Goal: Navigation & Orientation: Understand site structure

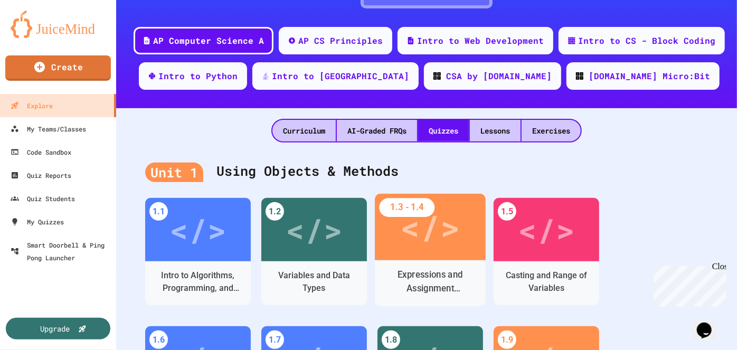
scroll to position [144, 0]
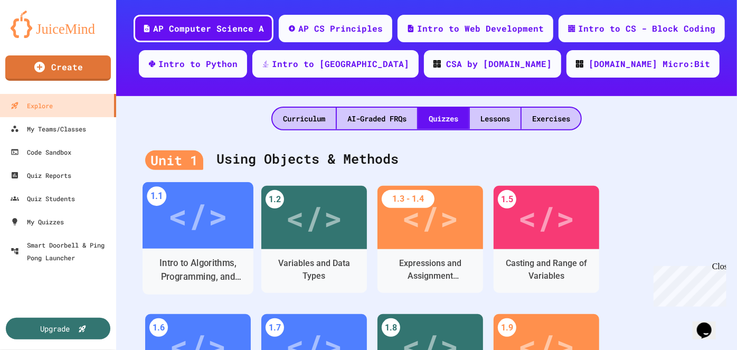
click at [185, 240] on div "</>" at bounding box center [198, 215] width 111 height 67
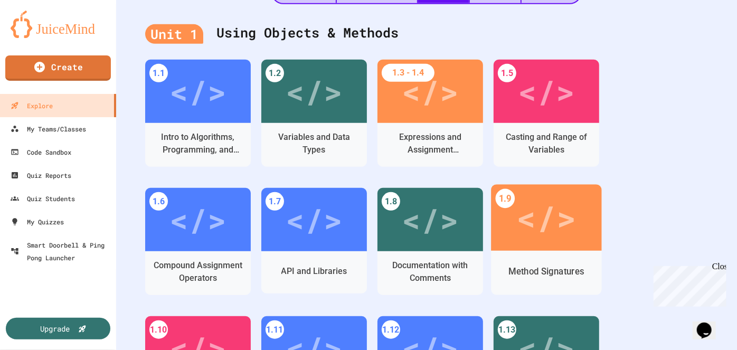
scroll to position [240, 0]
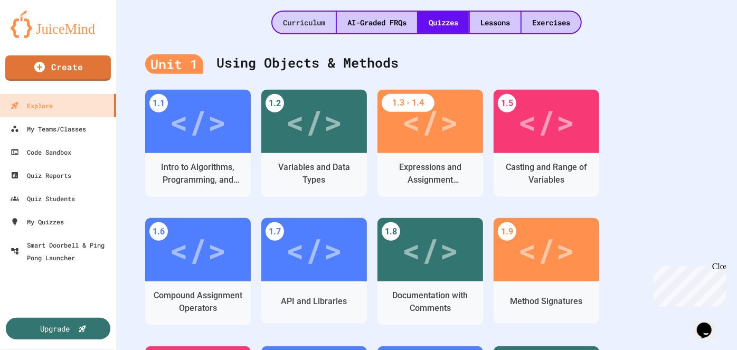
click at [301, 22] on div "Curriculum" at bounding box center [304, 23] width 63 height 22
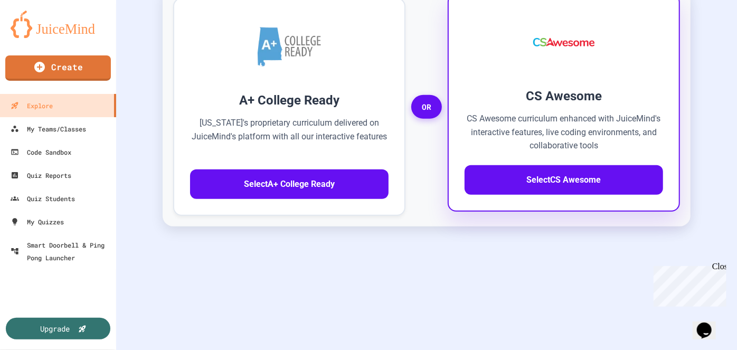
scroll to position [272, 0]
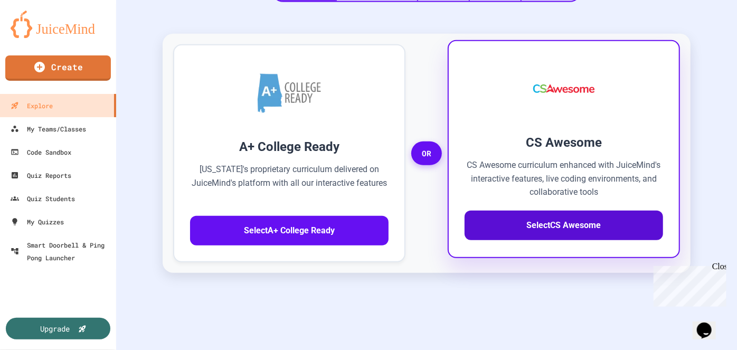
click at [526, 224] on button "Select CS Awesome" at bounding box center [564, 226] width 199 height 30
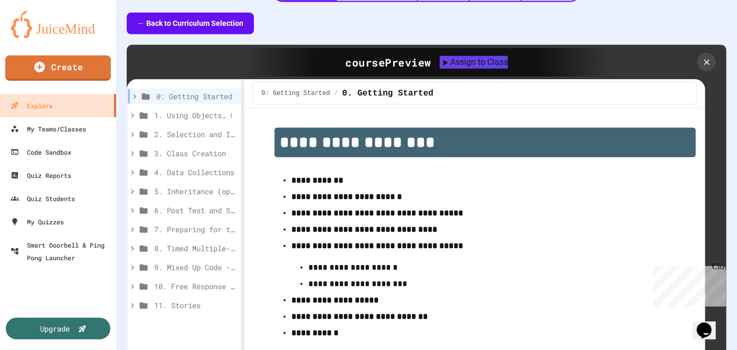
click at [201, 113] on span "1. Using Objects and Methods" at bounding box center [190, 115] width 72 height 11
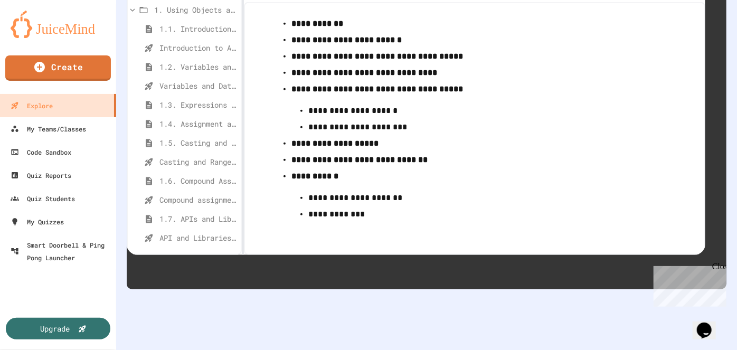
scroll to position [224, 0]
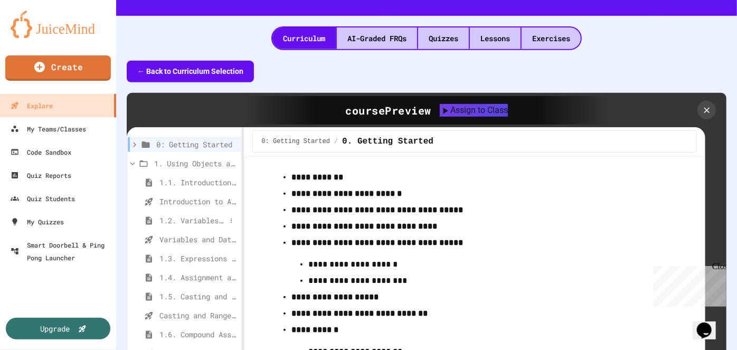
click at [183, 219] on span "1.2. Variables and Data Types" at bounding box center [192, 220] width 67 height 11
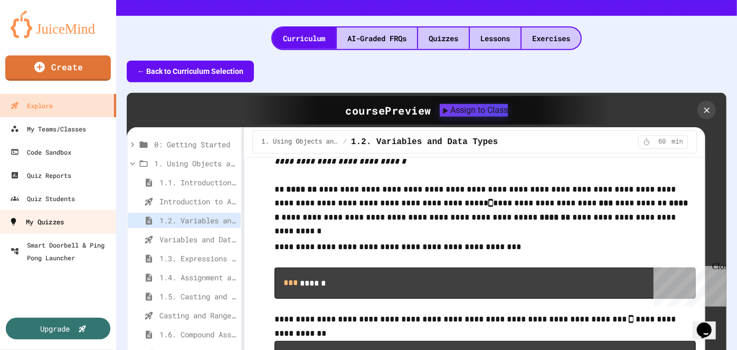
scroll to position [2497, 0]
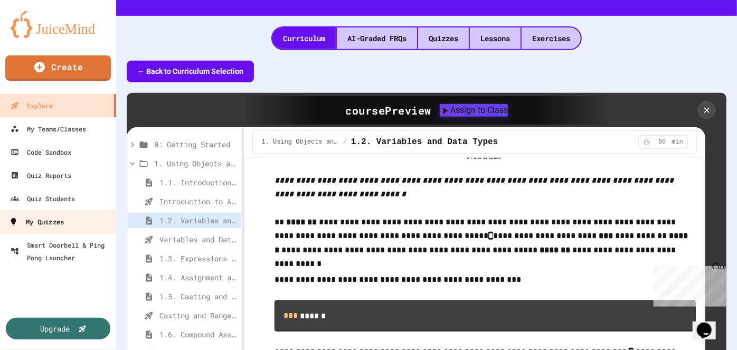
click at [26, 220] on div "My Quizzes" at bounding box center [36, 221] width 55 height 13
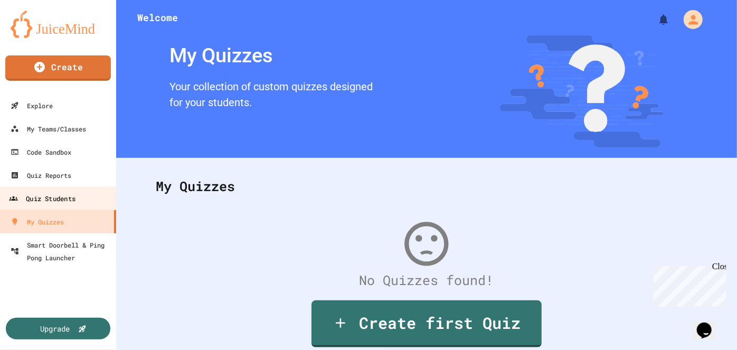
click at [60, 204] on div "Quiz Students" at bounding box center [42, 198] width 67 height 13
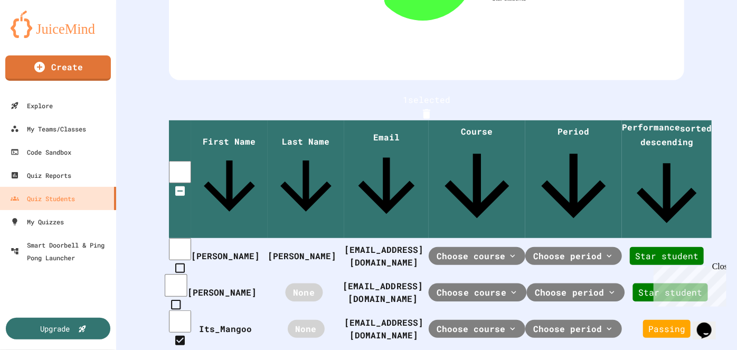
scroll to position [198, 0]
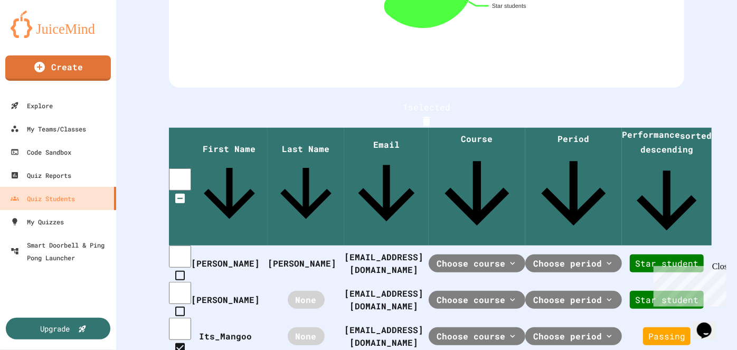
click at [564, 298] on div "1 selected Click for student details! First Name Last Name Email Course Period …" at bounding box center [426, 248] width 621 height 320
click at [44, 179] on div "Quiz Reports" at bounding box center [40, 175] width 62 height 13
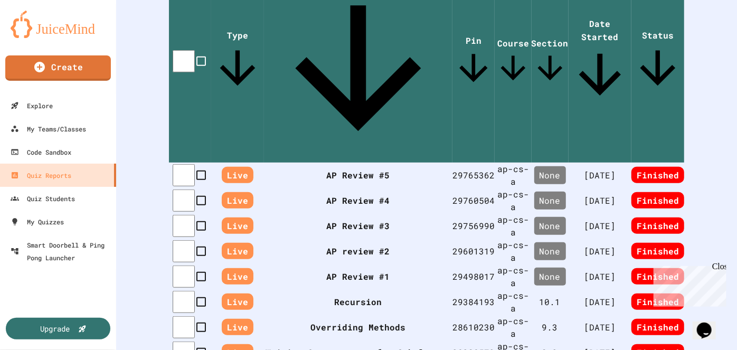
scroll to position [342, 0]
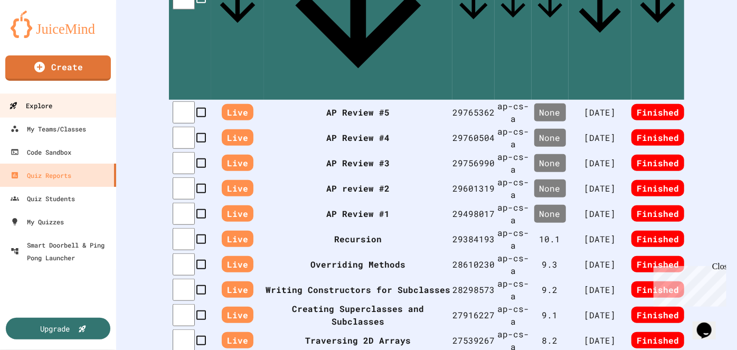
click at [49, 113] on link "Explore" at bounding box center [58, 105] width 120 height 24
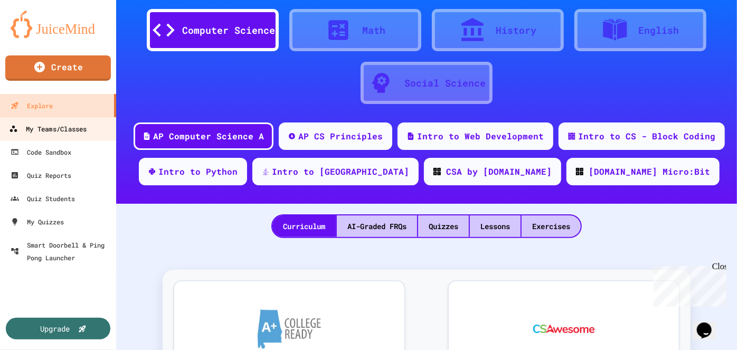
click at [51, 131] on div "My Teams/Classes" at bounding box center [48, 129] width 78 height 13
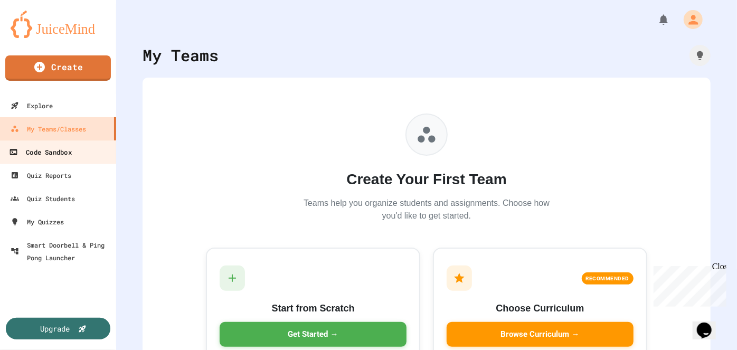
click at [46, 153] on div "Code Sandbox" at bounding box center [40, 152] width 62 height 13
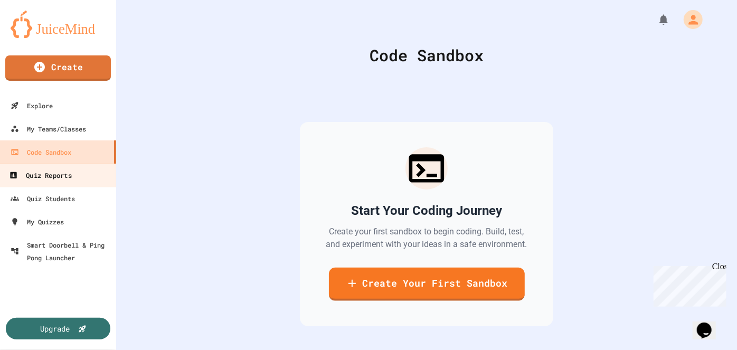
click at [52, 177] on div "Quiz Reports" at bounding box center [40, 175] width 62 height 13
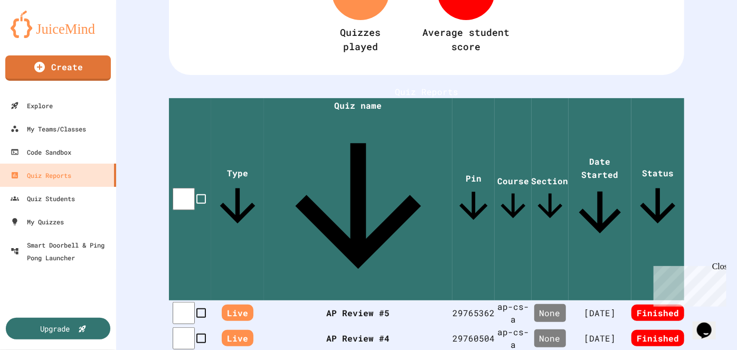
scroll to position [144, 0]
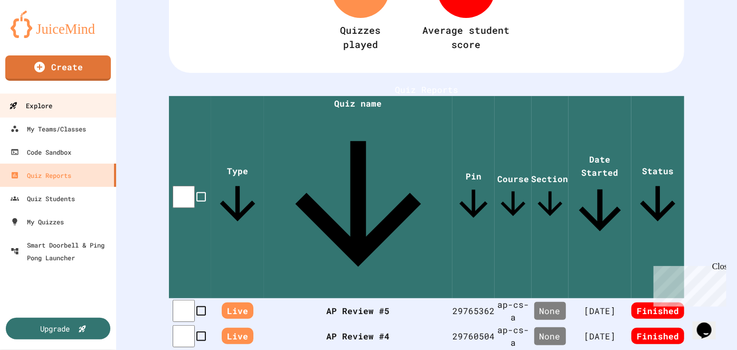
click at [37, 105] on div "Explore" at bounding box center [30, 105] width 43 height 13
